Goal: Task Accomplishment & Management: Manage account settings

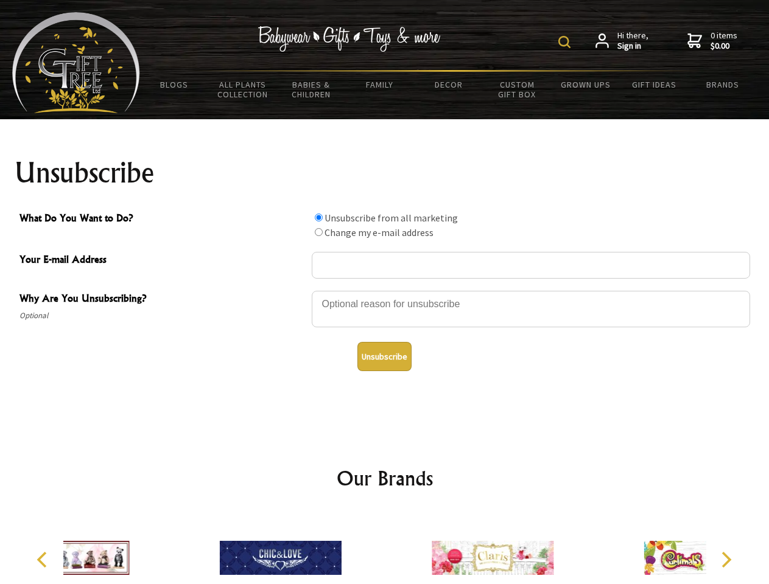
click at [566, 42] on img at bounding box center [564, 42] width 12 height 12
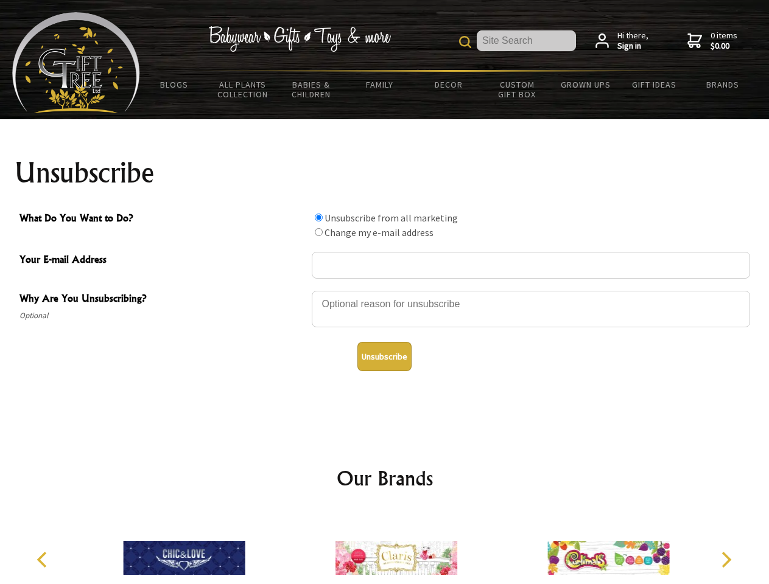
click at [385, 290] on div at bounding box center [531, 311] width 438 height 43
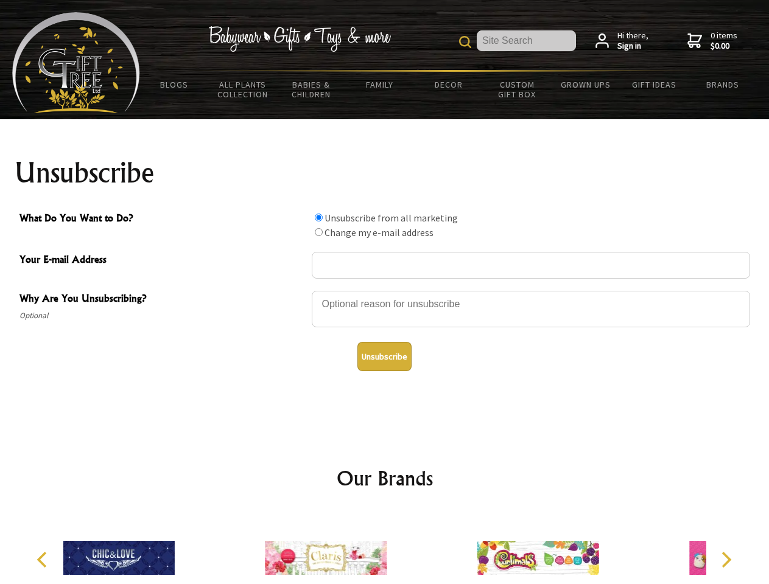
click at [318, 217] on input "What Do You Want to Do?" at bounding box center [319, 218] width 8 height 8
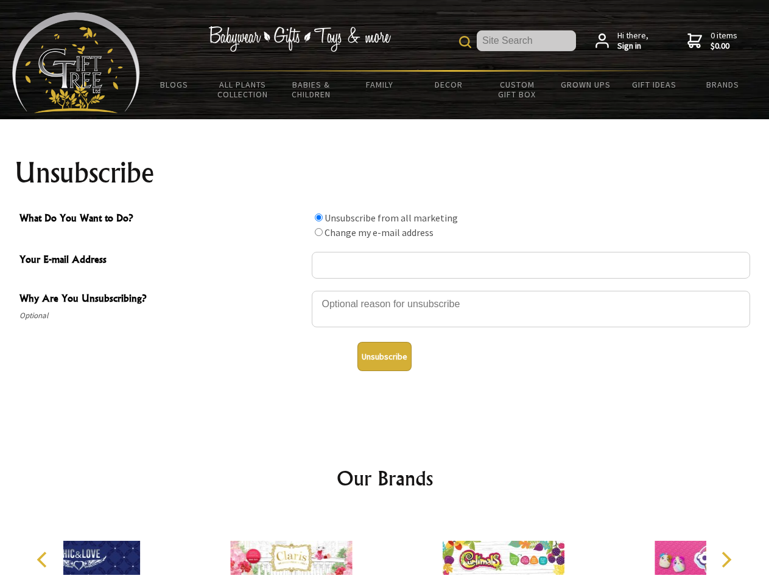
click at [318, 232] on input "What Do You Want to Do?" at bounding box center [319, 232] width 8 height 8
radio input "true"
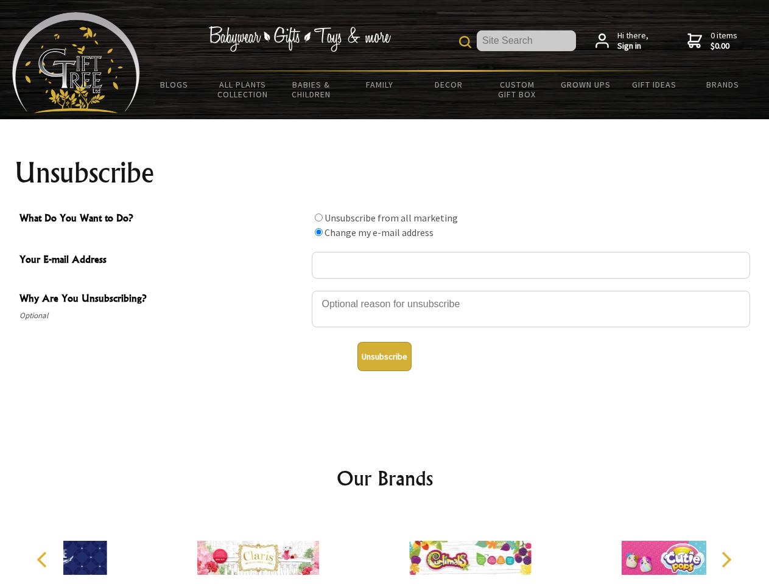
click at [384, 357] on button "Unsubscribe" at bounding box center [384, 356] width 54 height 29
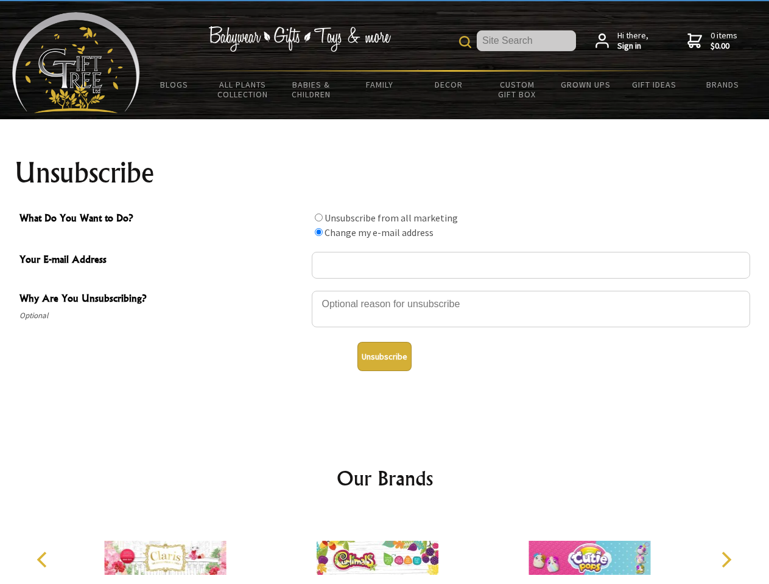
click at [385, 548] on img at bounding box center [377, 557] width 122 height 91
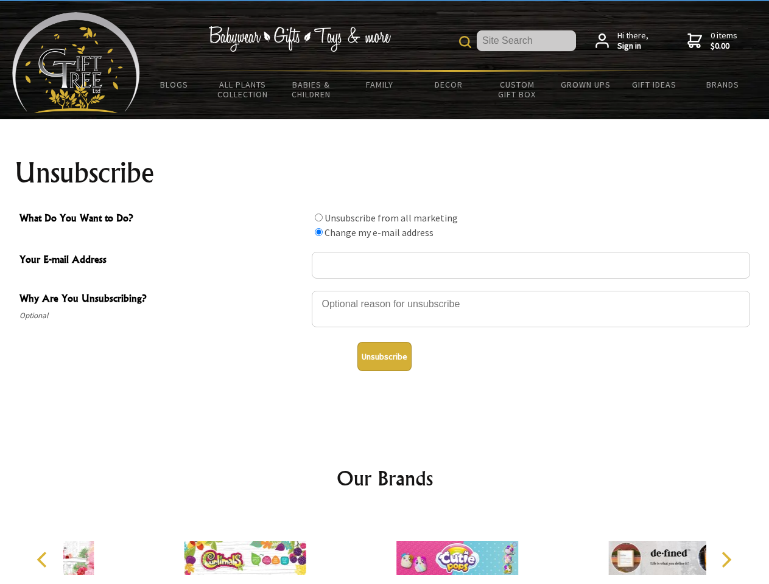
click at [44, 560] on icon "Previous" at bounding box center [43, 560] width 16 height 16
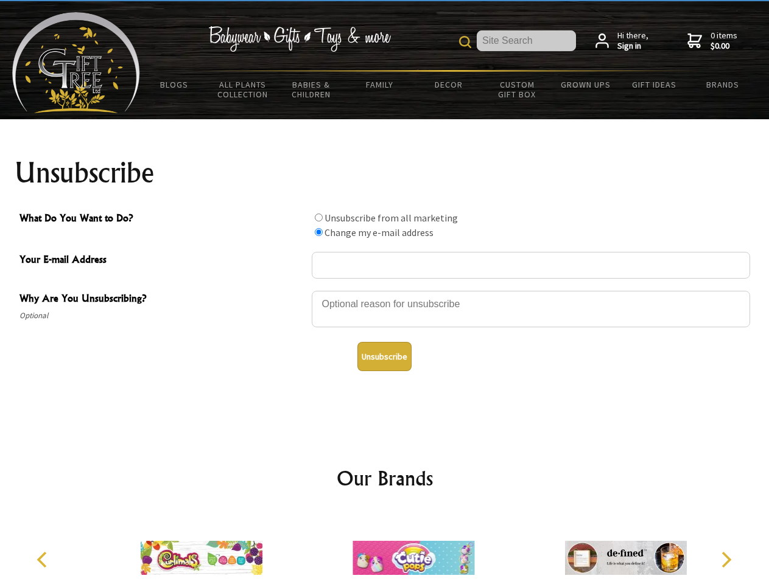
click at [725, 560] on icon "Next" at bounding box center [725, 560] width 16 height 16
